Goal: Navigation & Orientation: Find specific page/section

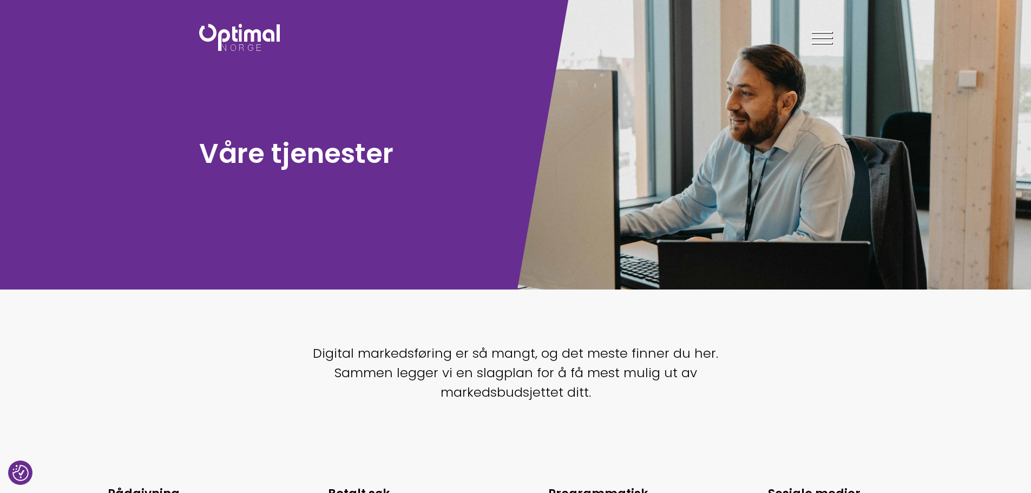
click at [820, 41] on div at bounding box center [822, 39] width 21 height 27
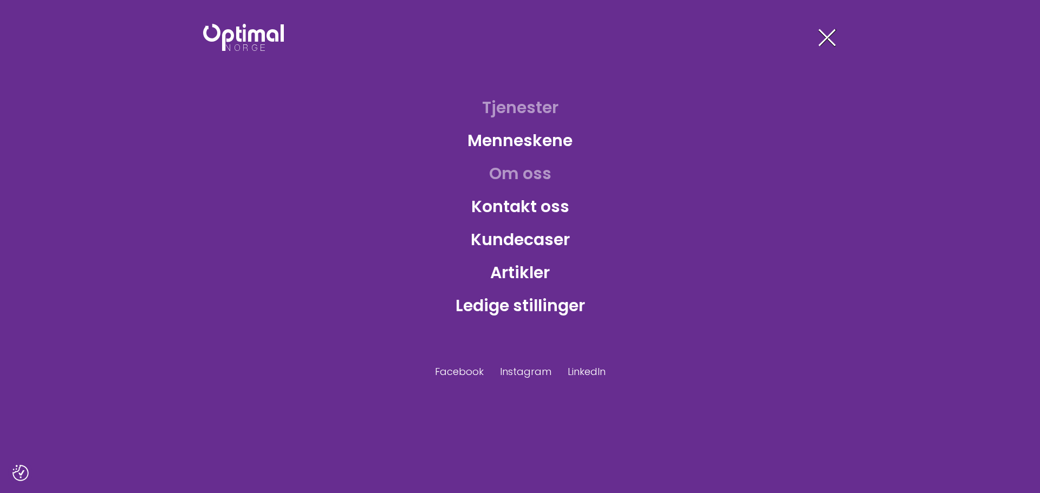
click at [526, 174] on link "Om oss" at bounding box center [520, 173] width 80 height 35
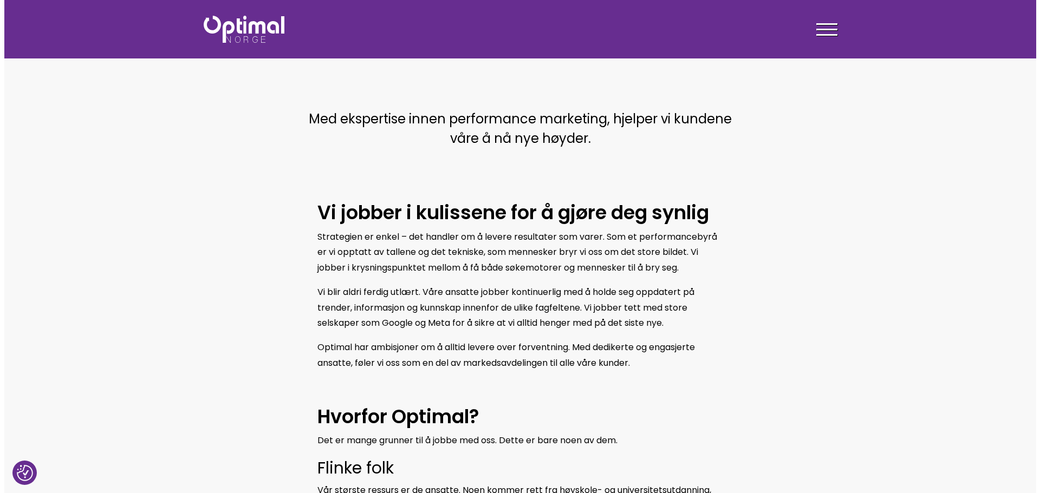
scroll to position [170, 0]
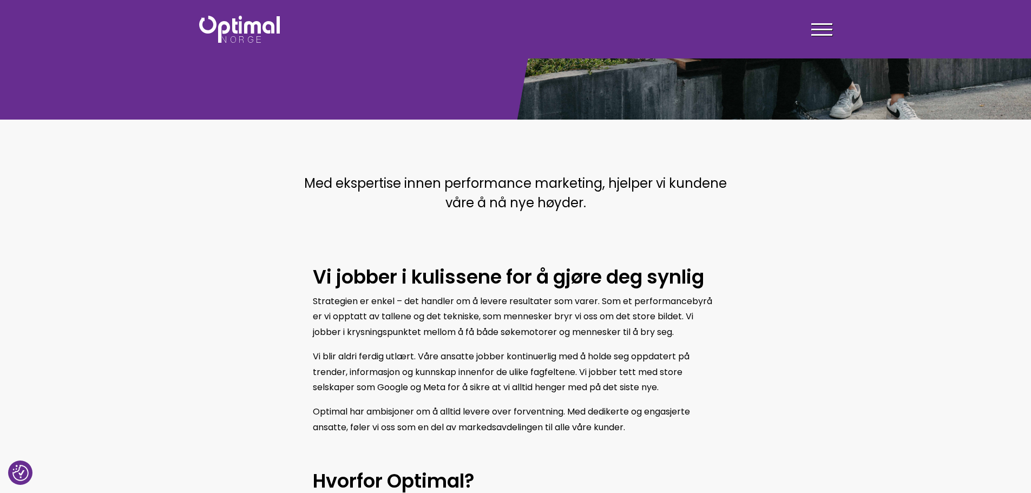
click at [818, 28] on div at bounding box center [822, 31] width 21 height 27
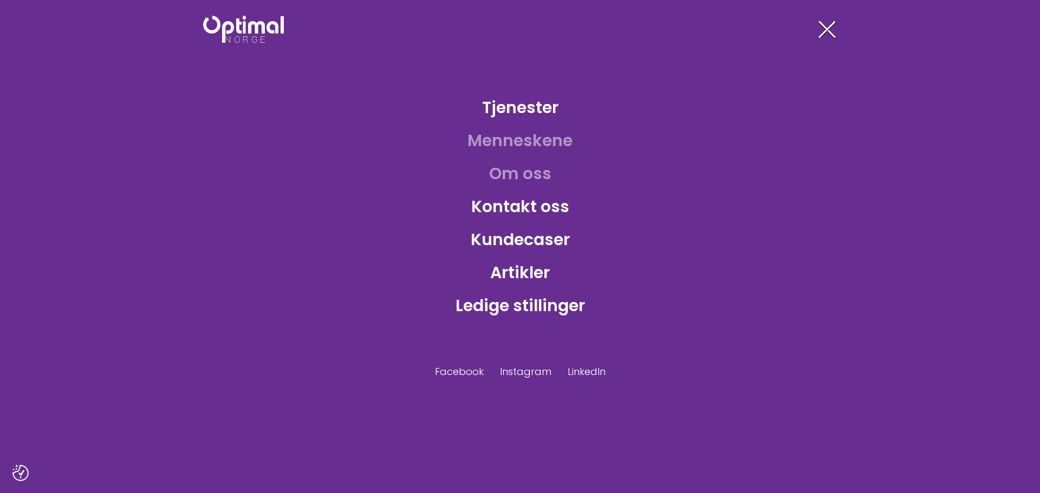
click at [528, 145] on link "Menneskene" at bounding box center [520, 140] width 122 height 35
